Goal: Task Accomplishment & Management: Manage account settings

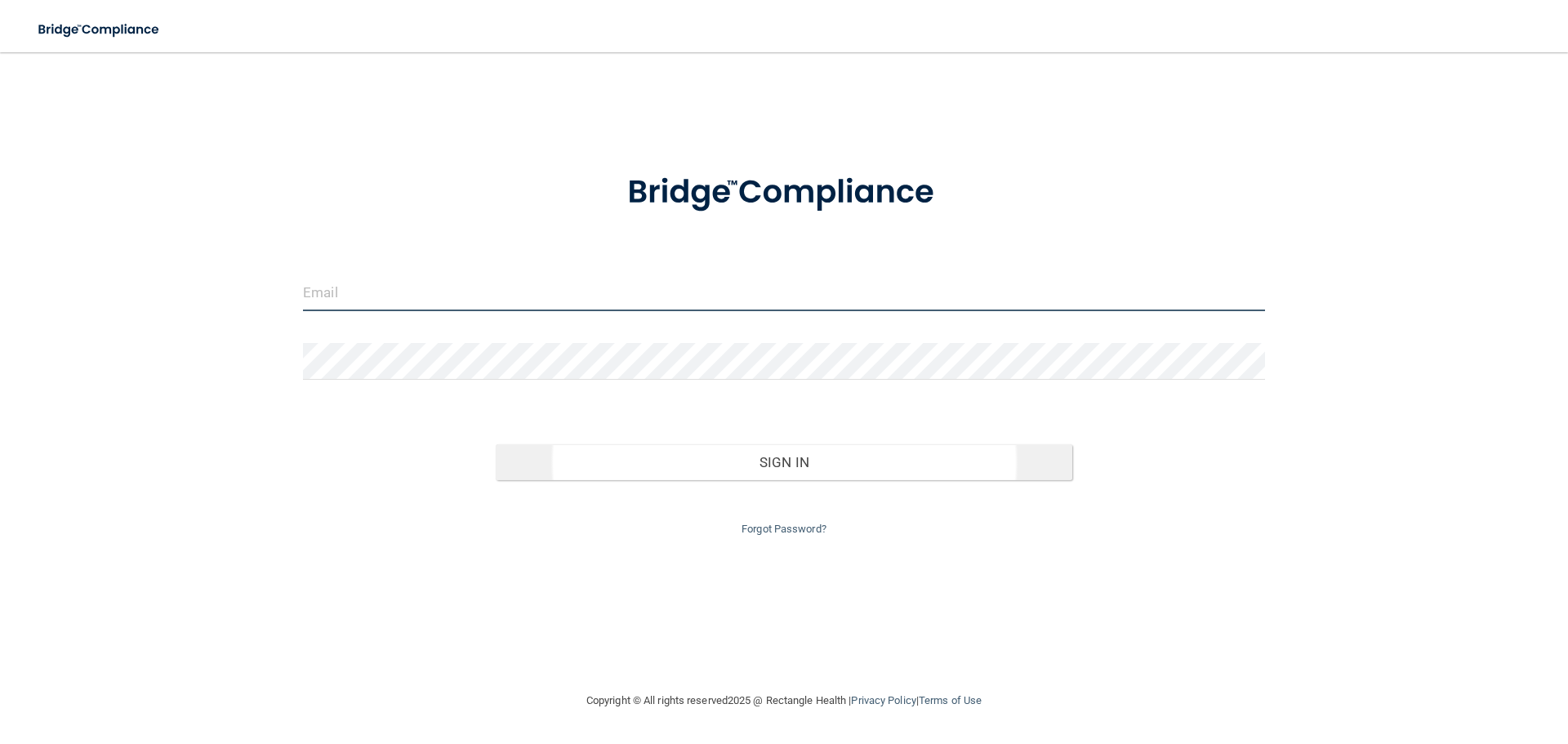
type input "pcardenas@rectanglehealth.com"
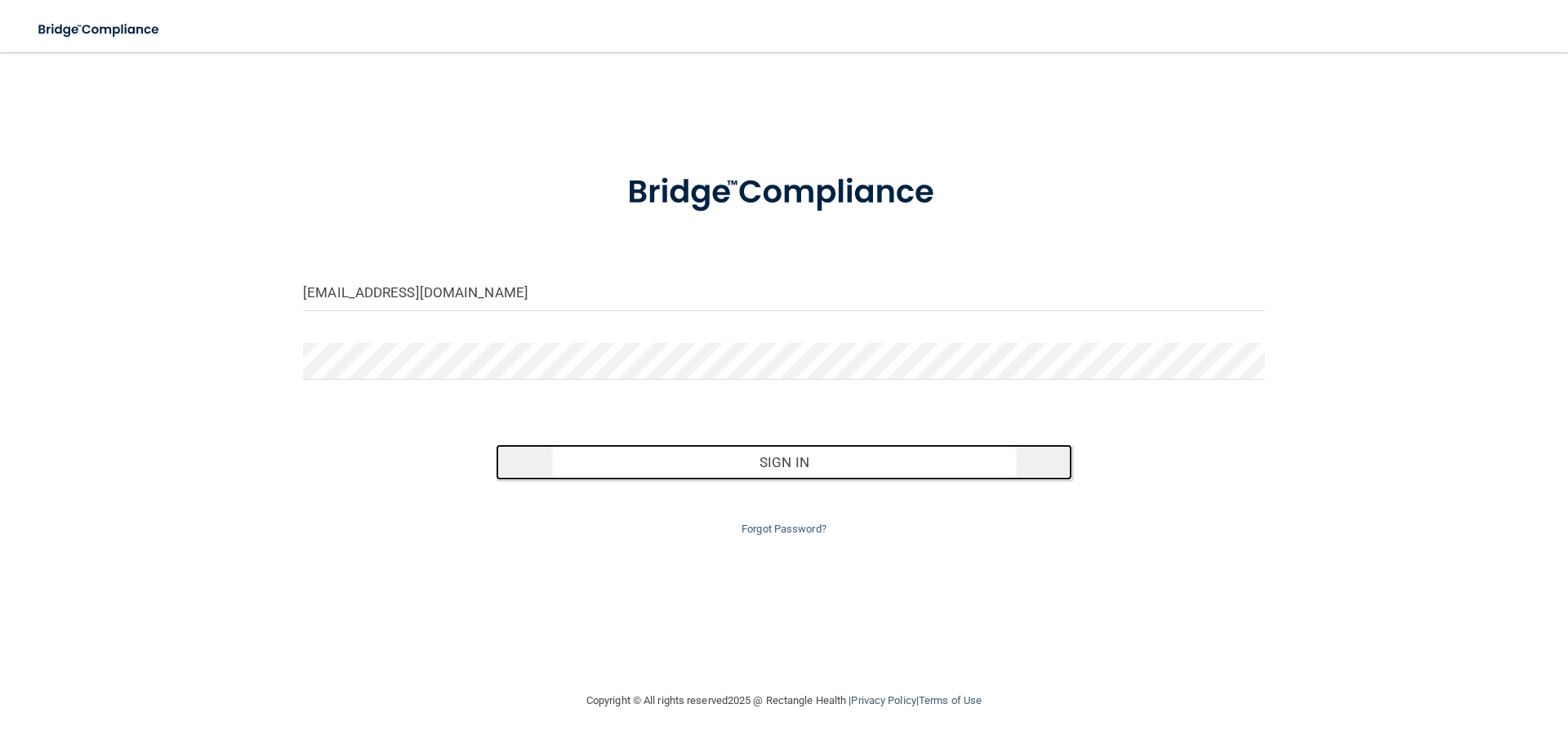
click at [731, 467] on button "Sign In" at bounding box center [784, 462] width 578 height 36
